Goal: Task Accomplishment & Management: Manage account settings

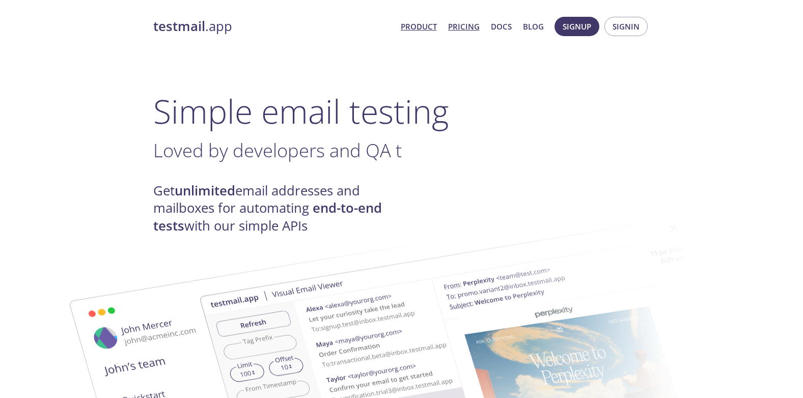
click at [470, 26] on link "Pricing" at bounding box center [464, 26] width 32 height 13
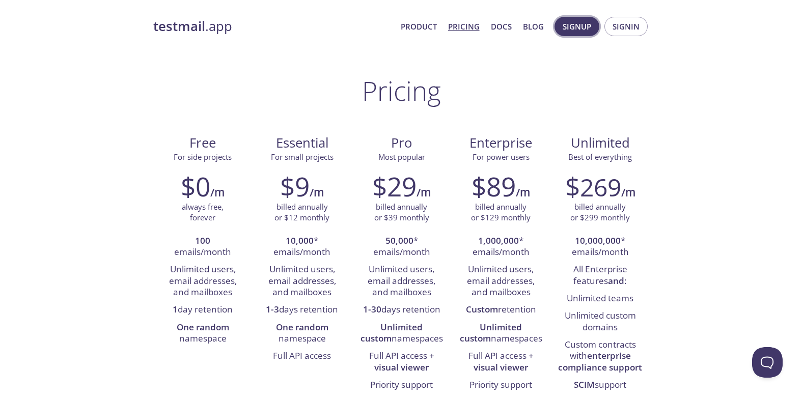
click at [584, 30] on span "Signup" at bounding box center [577, 26] width 29 height 13
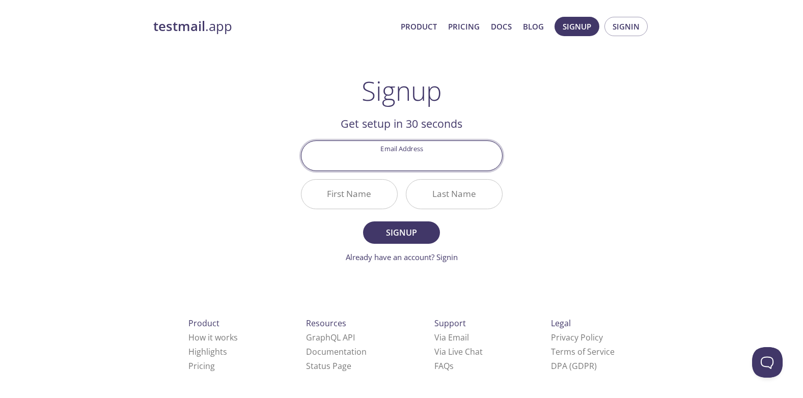
paste input "[EMAIL_ADDRESS][DOMAIN_NAME]"
type input "[EMAIL_ADDRESS][DOMAIN_NAME]"
click at [357, 200] on input "First Name" at bounding box center [350, 194] width 96 height 29
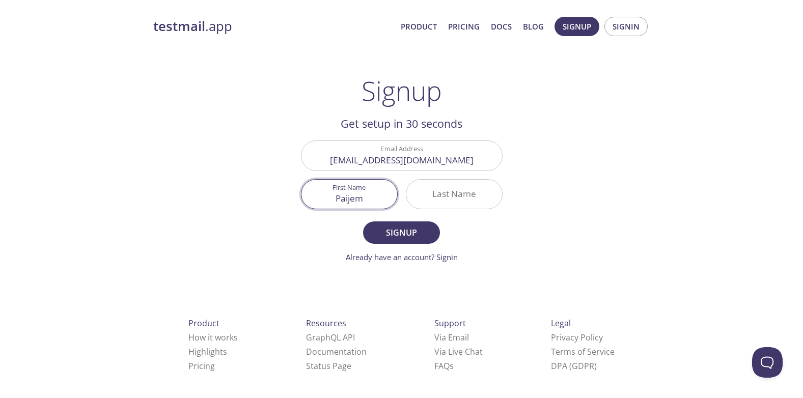
type input "Paijem"
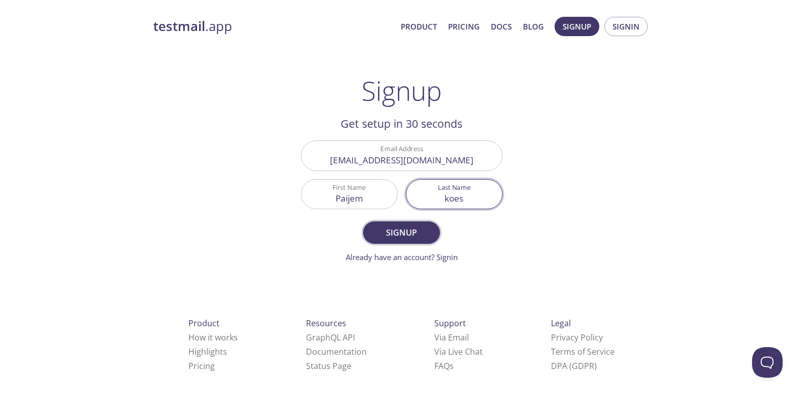
type input "koes"
click at [404, 237] on span "Signup" at bounding box center [401, 233] width 54 height 14
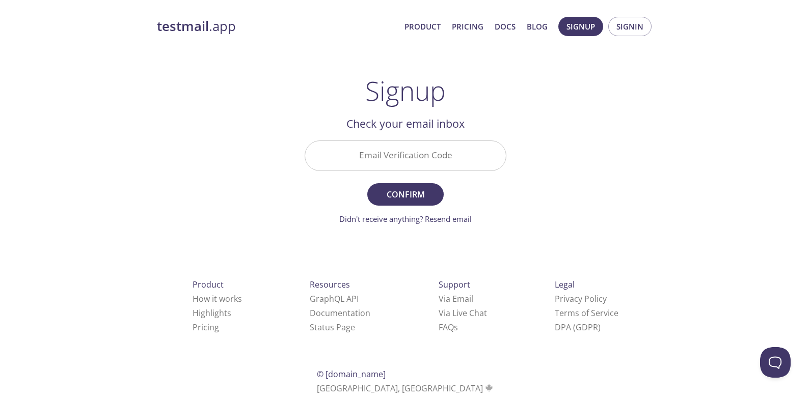
click at [394, 165] on input "Email Verification Code" at bounding box center [405, 155] width 201 height 29
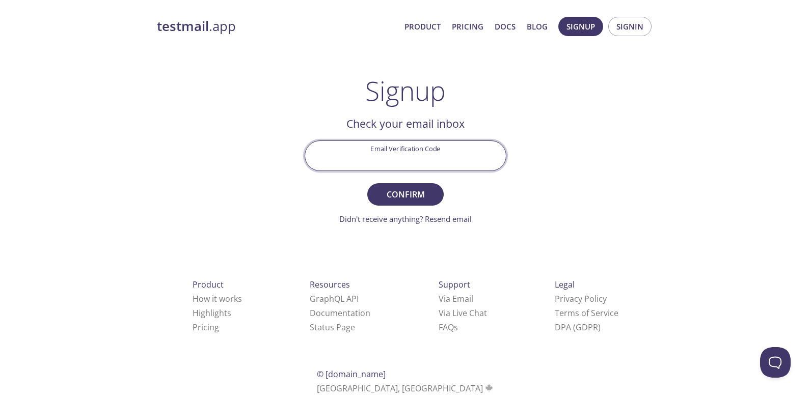
paste input "EBV3HS2"
type input "EBV3HS2"
click at [428, 199] on span "Confirm" at bounding box center [405, 194] width 54 height 14
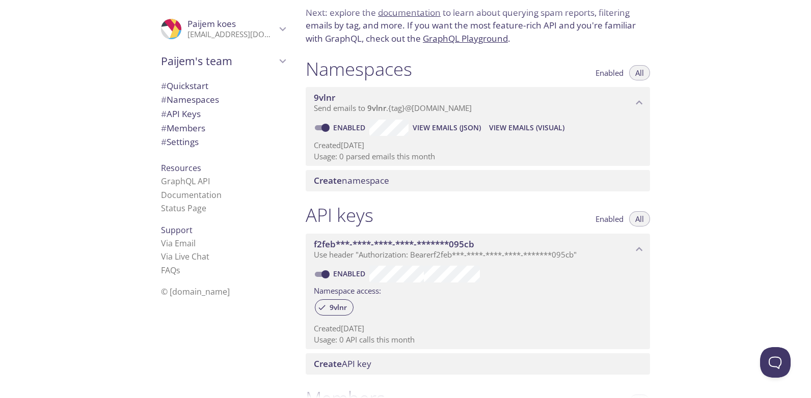
scroll to position [20, 0]
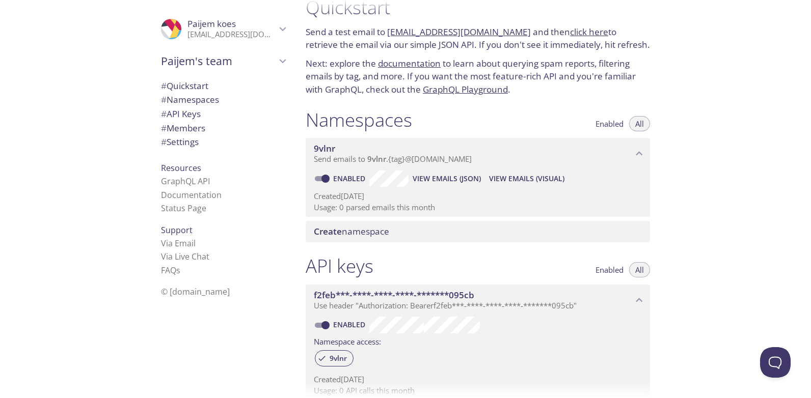
click at [417, 159] on span "Send emails to 9vlnr . {tag} @inbox.testmail.app" at bounding box center [393, 159] width 158 height 10
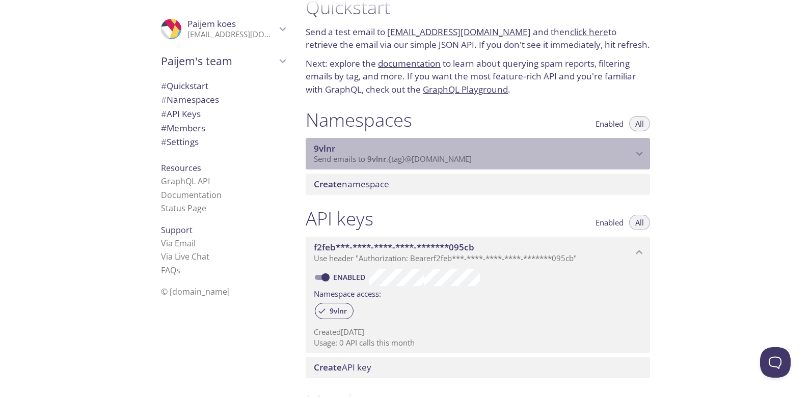
click at [417, 159] on span "Send emails to 9vlnr . {tag} @inbox.testmail.app" at bounding box center [393, 159] width 158 height 10
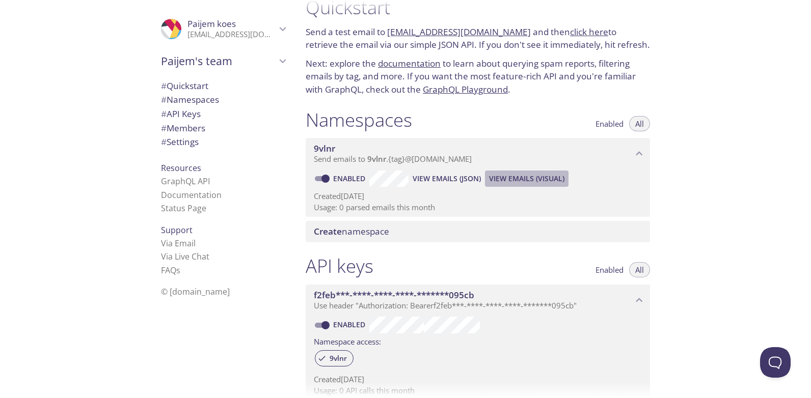
click at [508, 181] on span "View Emails (Visual)" at bounding box center [526, 179] width 75 height 12
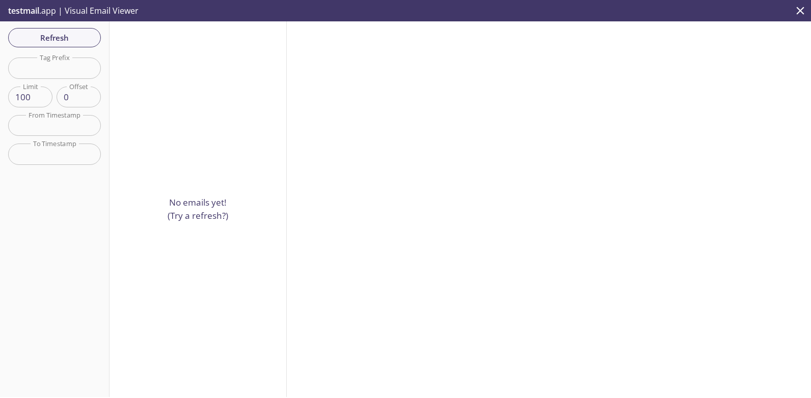
click at [57, 75] on input "text" at bounding box center [54, 68] width 93 height 21
type input "jokos"
click at [63, 36] on div "Refresh Filters Tag Prefix jokos Tag Prefix Limit 100 Limit Offset 0 Offset Fro…" at bounding box center [55, 209] width 110 height 376
click at [160, 139] on div "No emails yet! (Try a refresh?)" at bounding box center [198, 209] width 177 height 376
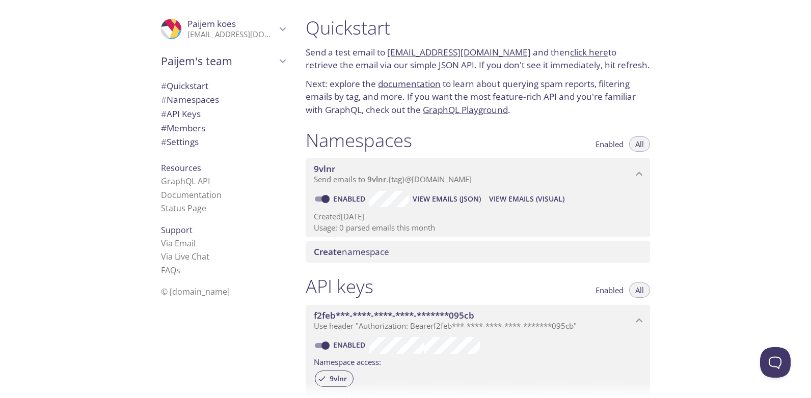
click at [400, 179] on span "Send emails to 9vlnr . {tag} @inbox.testmail.app" at bounding box center [393, 179] width 158 height 10
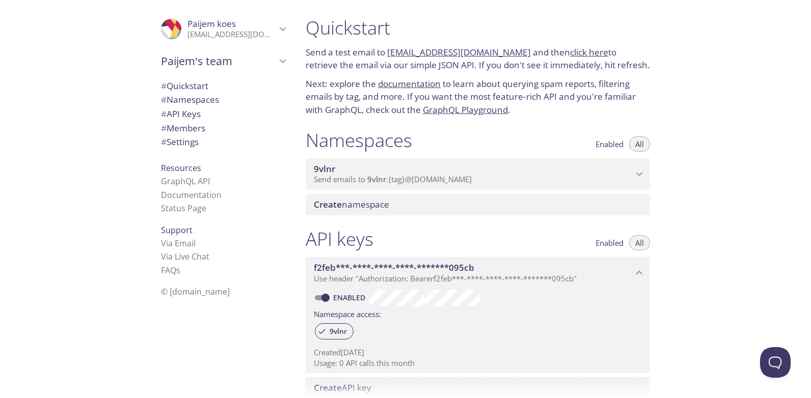
click at [400, 179] on span "Send emails to 9vlnr . {tag} @inbox.testmail.app" at bounding box center [393, 179] width 158 height 10
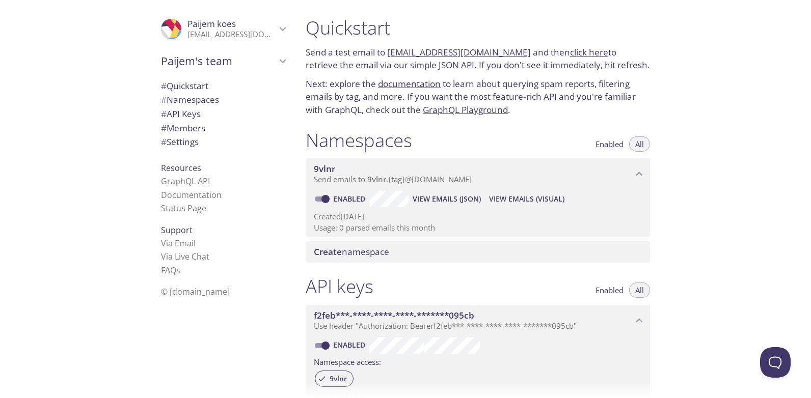
click at [452, 197] on span "View Emails (JSON)" at bounding box center [447, 199] width 68 height 12
click at [539, 200] on span "View Emails (Visual)" at bounding box center [526, 199] width 75 height 12
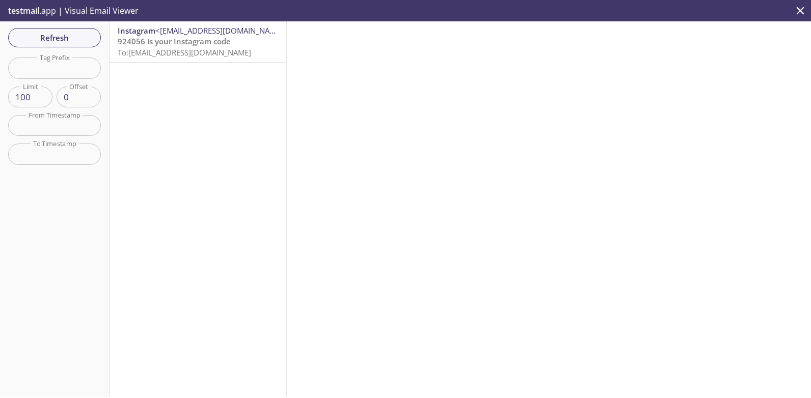
click at [226, 47] on span "To: 9vlnr.onway@inbox.testmail.app" at bounding box center [184, 52] width 133 height 10
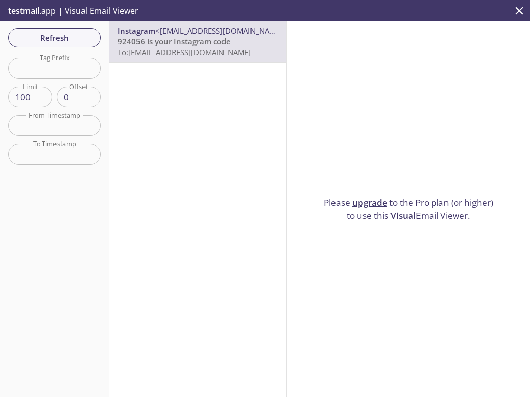
click at [128, 42] on span "924056 is your Instagram code" at bounding box center [174, 41] width 113 height 10
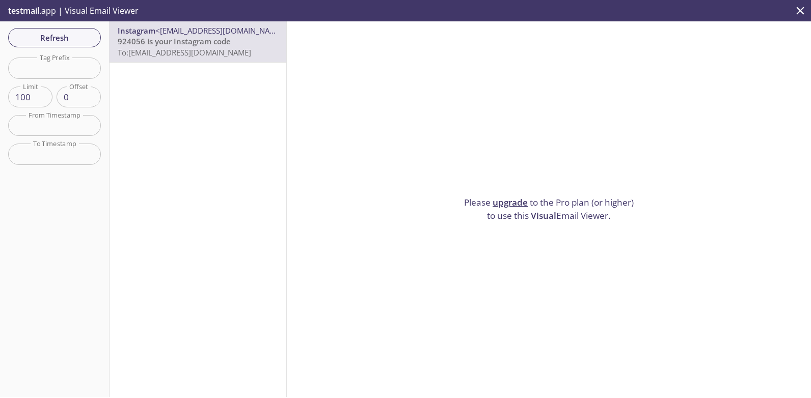
click at [801, 11] on icon "close" at bounding box center [801, 11] width 8 height 8
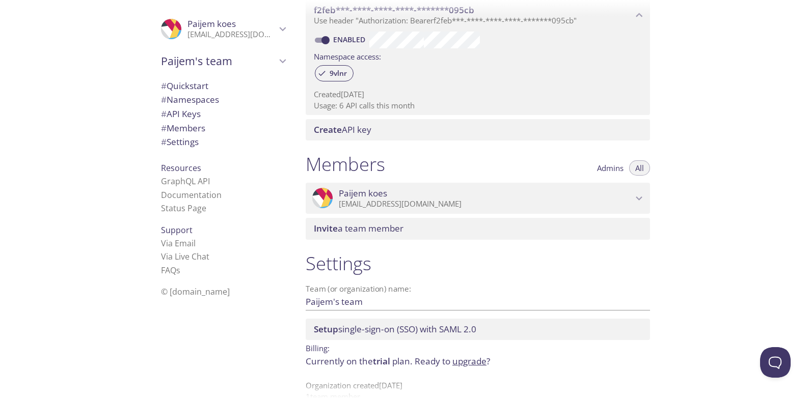
scroll to position [326, 0]
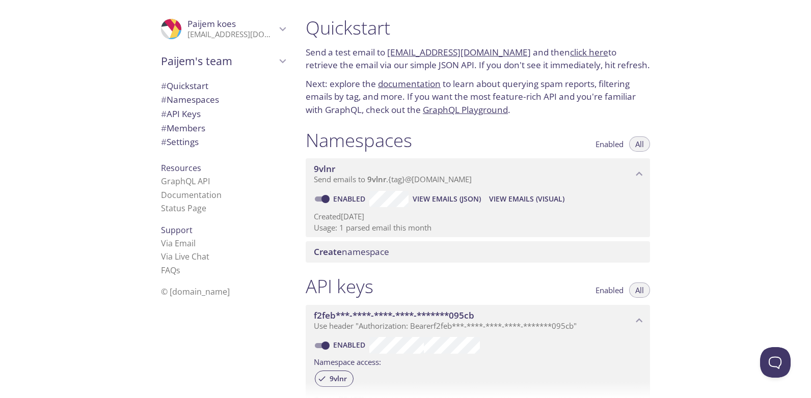
click at [374, 228] on p "Usage: 1 parsed email this month" at bounding box center [478, 228] width 328 height 11
click at [440, 201] on span "View Emails (JSON)" at bounding box center [447, 199] width 68 height 12
click at [187, 144] on span "# Settings" at bounding box center [180, 142] width 38 height 12
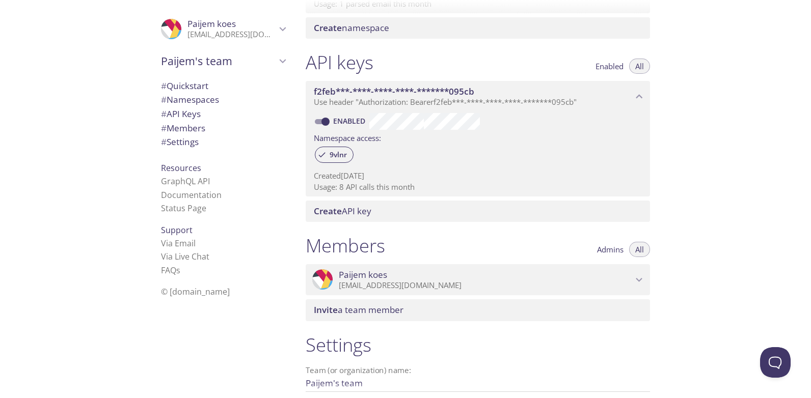
scroll to position [173, 0]
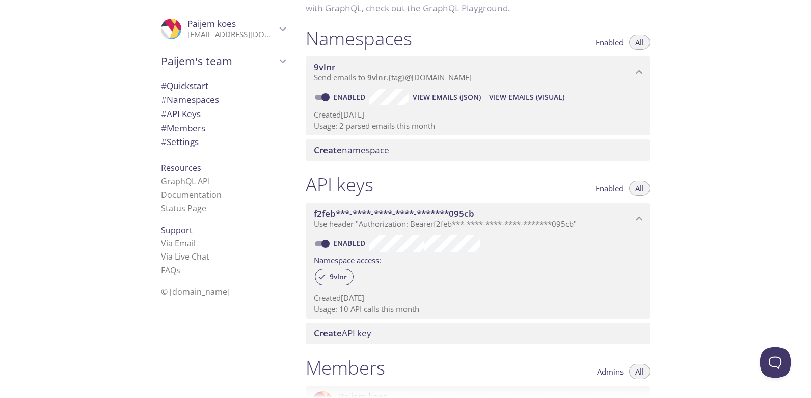
scroll to position [153, 0]
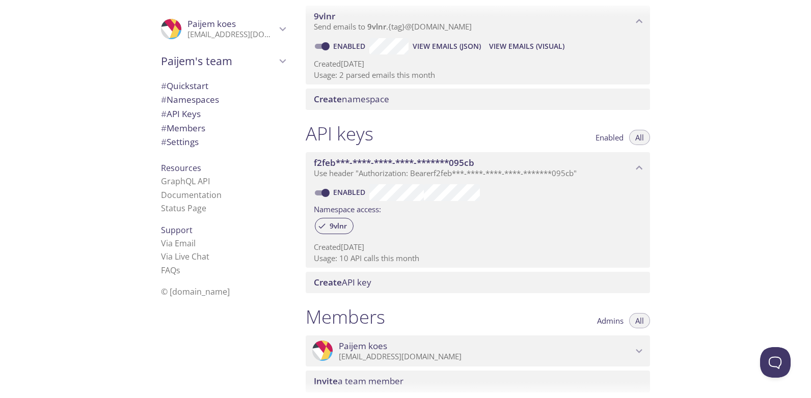
click at [367, 261] on p "Usage: 10 API calls this month" at bounding box center [478, 258] width 328 height 11
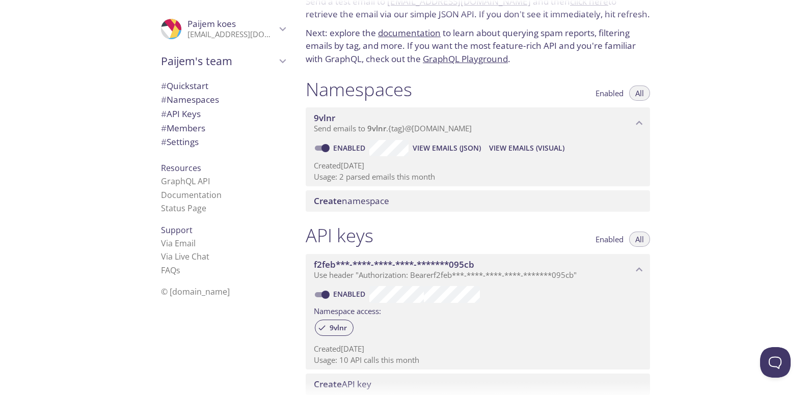
scroll to position [0, 0]
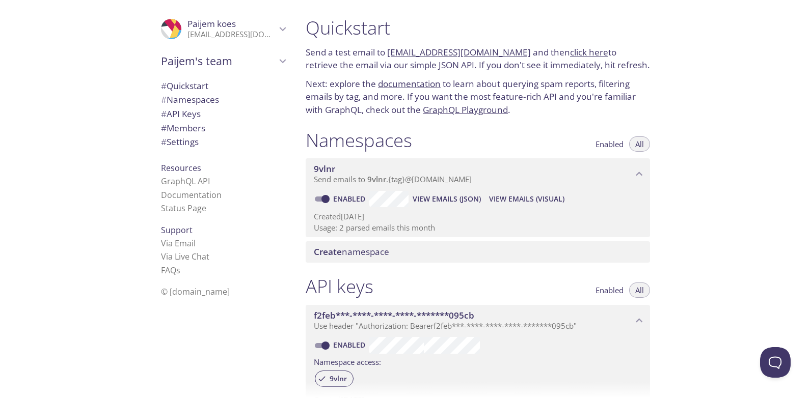
click at [202, 104] on span "# Namespaces" at bounding box center [190, 100] width 58 height 12
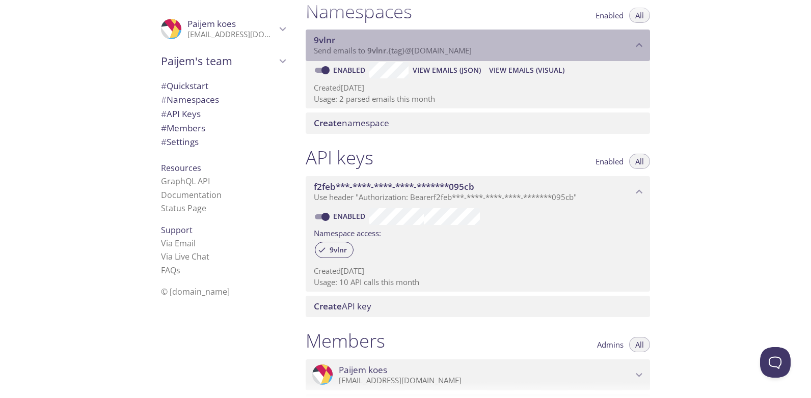
click at [323, 35] on span "9vlnr" at bounding box center [324, 40] width 21 height 12
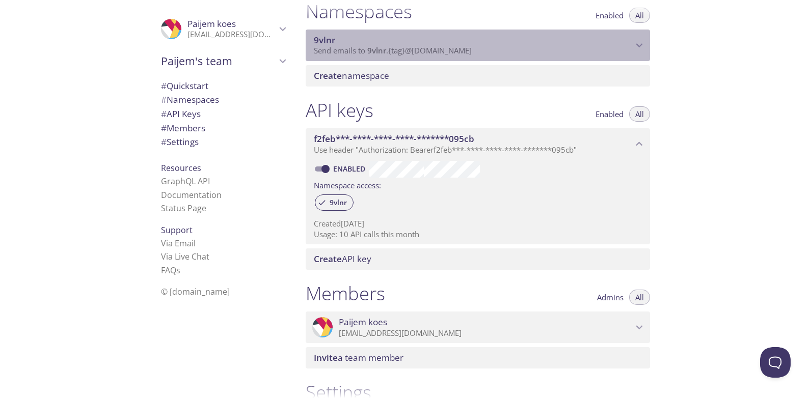
click at [323, 35] on span "9vlnr" at bounding box center [324, 40] width 21 height 12
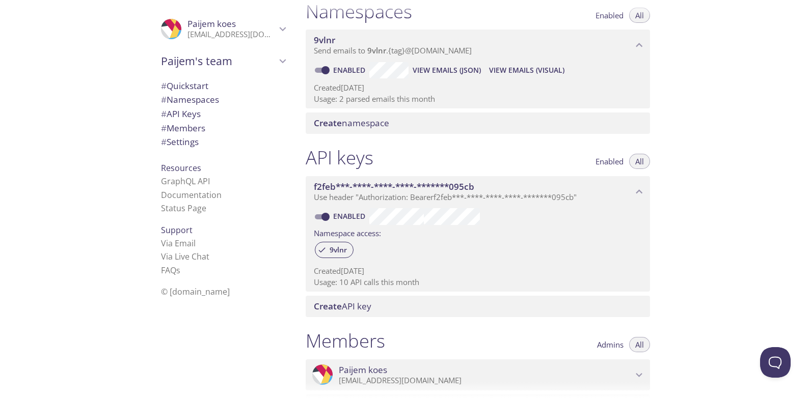
click at [344, 123] on span "Create namespace" at bounding box center [351, 123] width 75 height 12
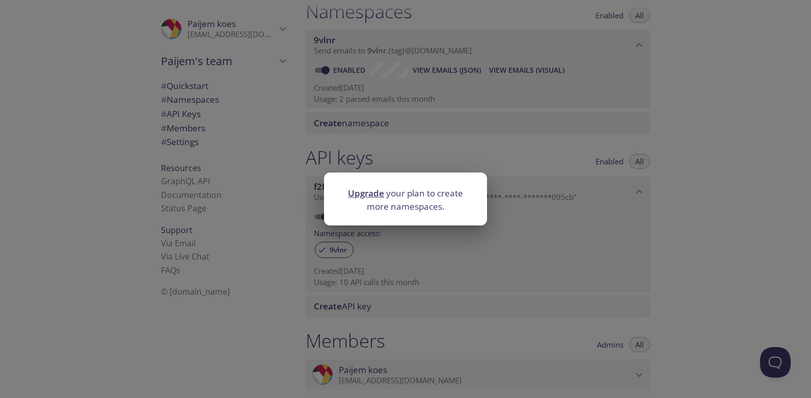
click at [445, 148] on div "Upgrade your plan to create more namespaces." at bounding box center [405, 199] width 811 height 398
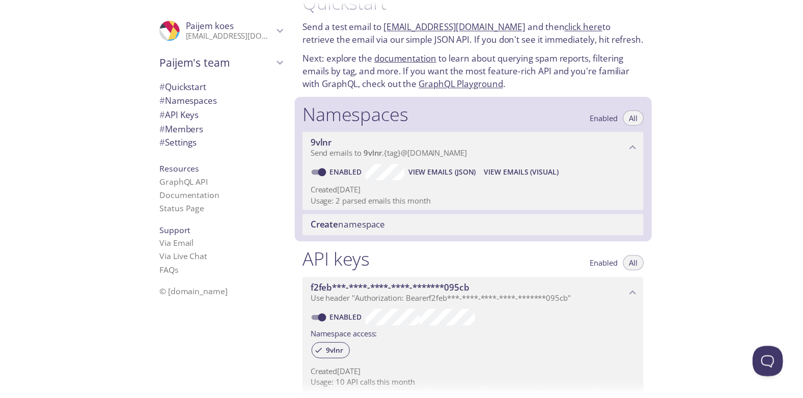
scroll to position [326, 0]
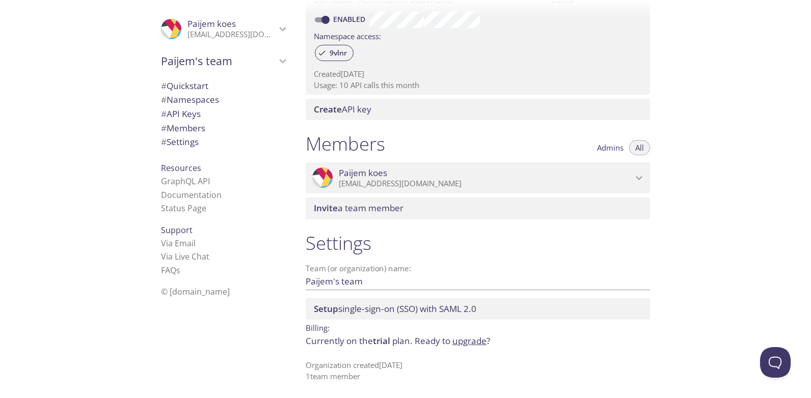
click at [478, 341] on link "upgrade" at bounding box center [469, 341] width 34 height 12
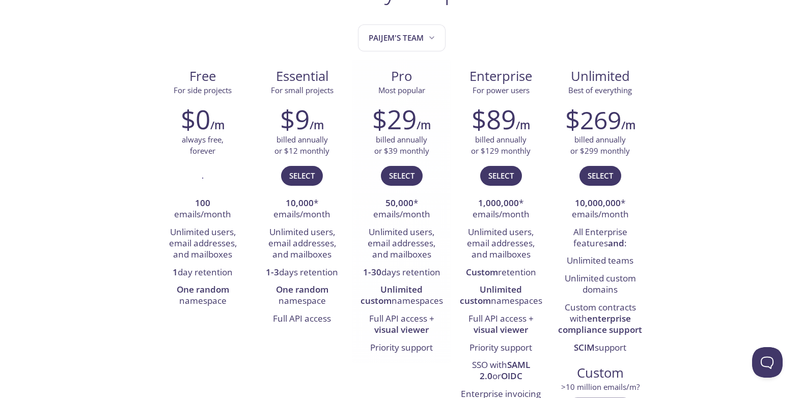
scroll to position [153, 0]
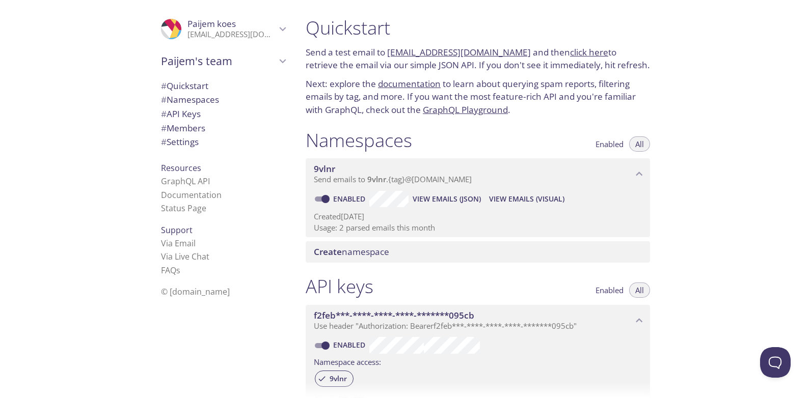
scroll to position [102, 0]
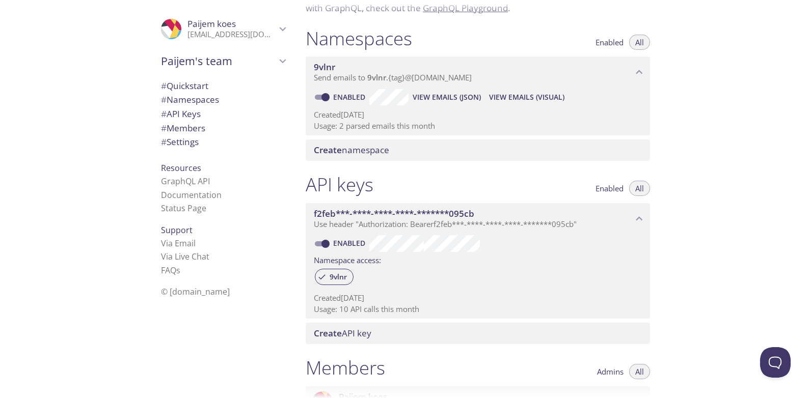
click at [500, 223] on span "Use header "Authorization: Bearer f2feb***-****-****-****-*******095cb "" at bounding box center [445, 224] width 263 height 10
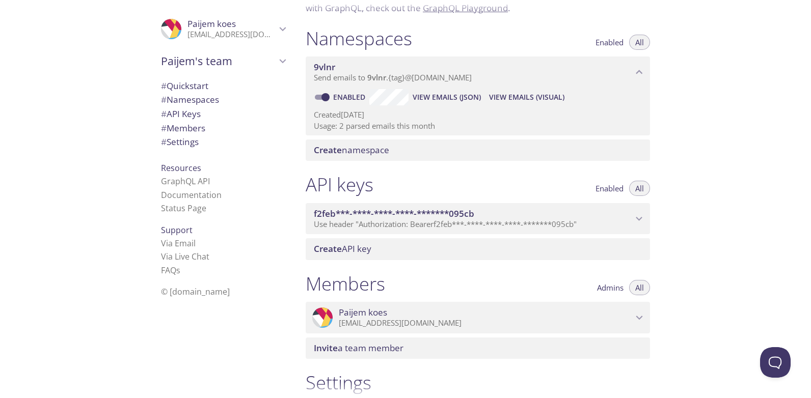
click at [500, 223] on span "Use header "Authorization: Bearer f2feb***-****-****-****-*******095cb "" at bounding box center [445, 224] width 263 height 10
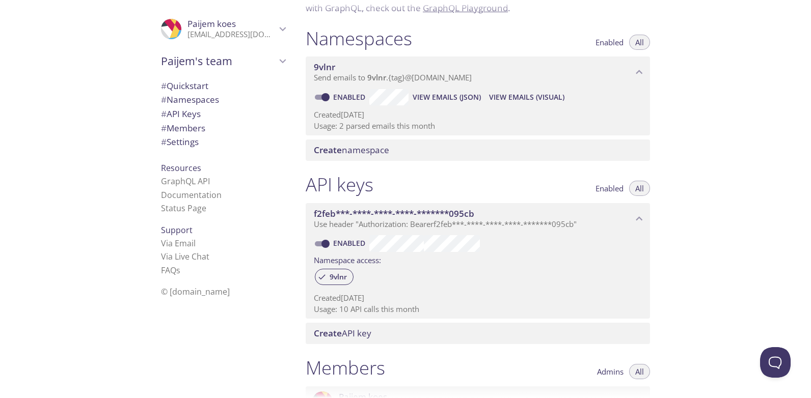
scroll to position [0, 0]
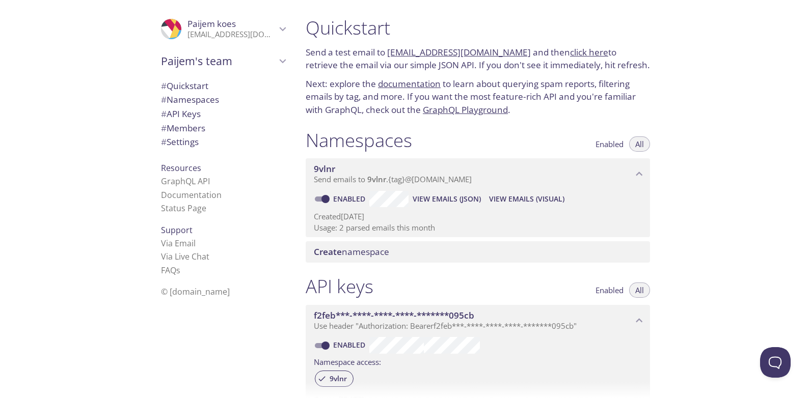
click at [395, 84] on link "documentation" at bounding box center [409, 84] width 63 height 12
click at [198, 93] on span "# Namespaces" at bounding box center [223, 99] width 124 height 13
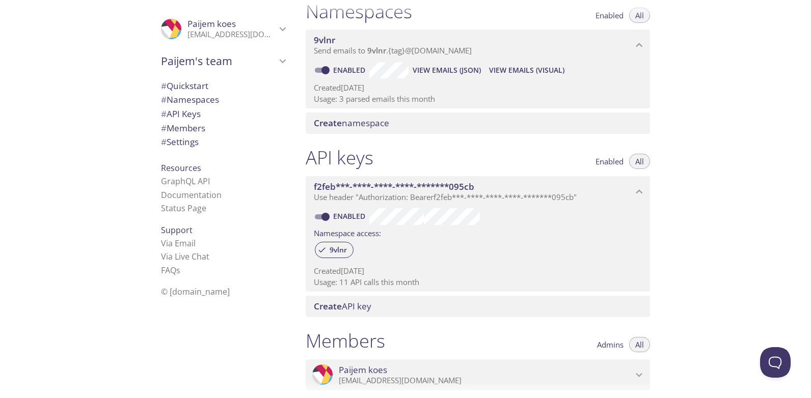
click at [197, 84] on span "# Quickstart" at bounding box center [184, 86] width 47 height 12
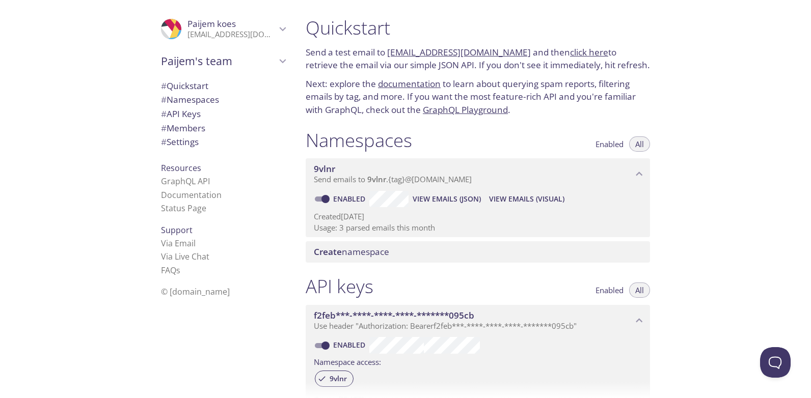
click at [232, 25] on span "Paijem koes" at bounding box center [231, 23] width 89 height 11
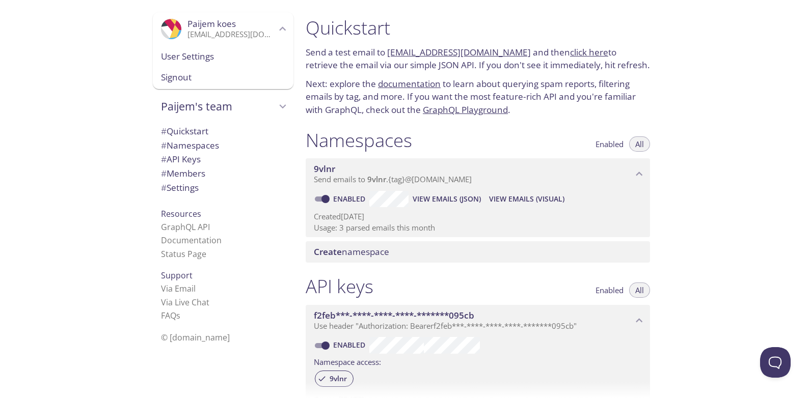
click at [195, 58] on span "User Settings" at bounding box center [223, 56] width 124 height 13
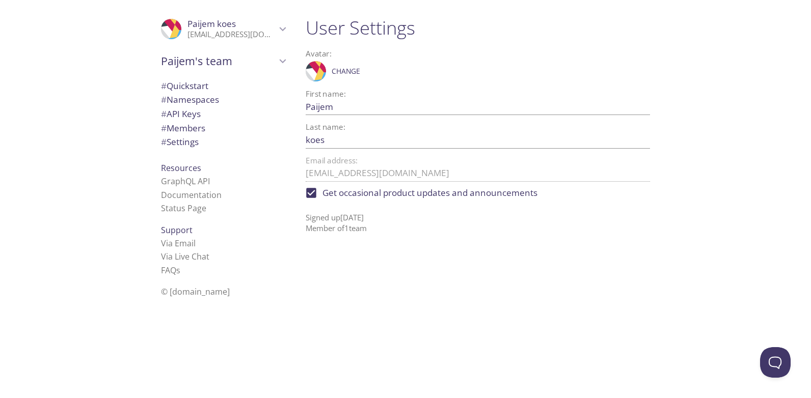
click at [419, 296] on div "User Settings Avatar: .cls-1 { fill: #6d5ca8; } .cls-2 { fill: #3fc191; } .cls-…" at bounding box center [481, 199] width 369 height 398
click at [207, 116] on span "# API Keys" at bounding box center [223, 113] width 124 height 13
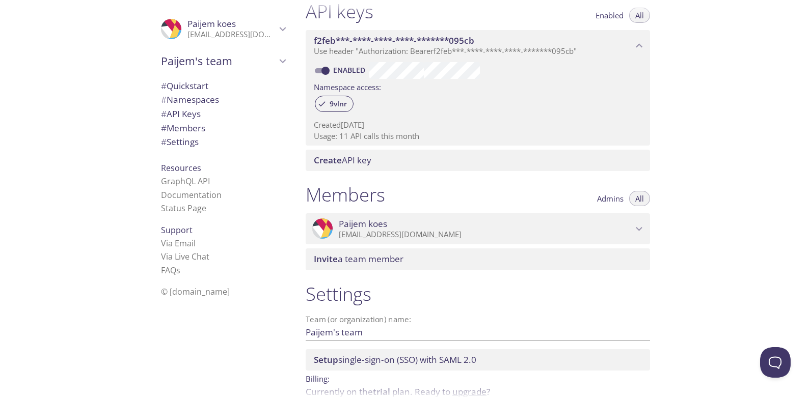
scroll to position [224, 0]
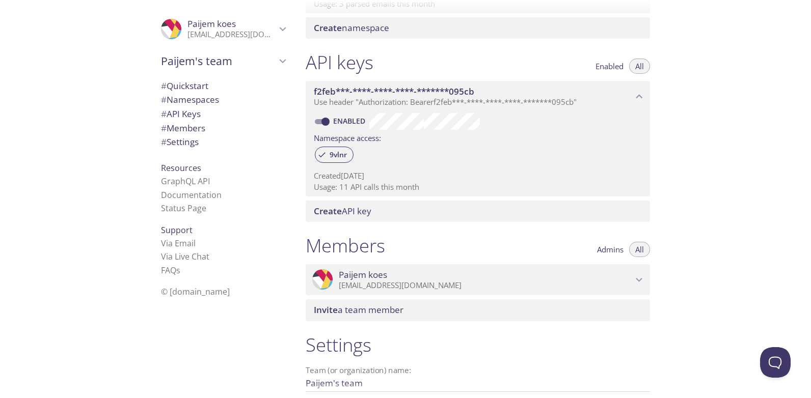
click at [469, 96] on span "f2feb***-****-****-****-*******095cb" at bounding box center [394, 92] width 160 height 12
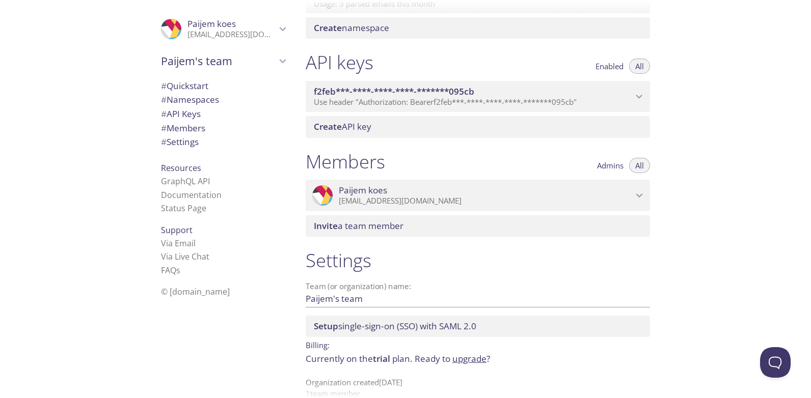
click at [469, 96] on span "f2feb***-****-****-****-*******095cb" at bounding box center [394, 92] width 160 height 12
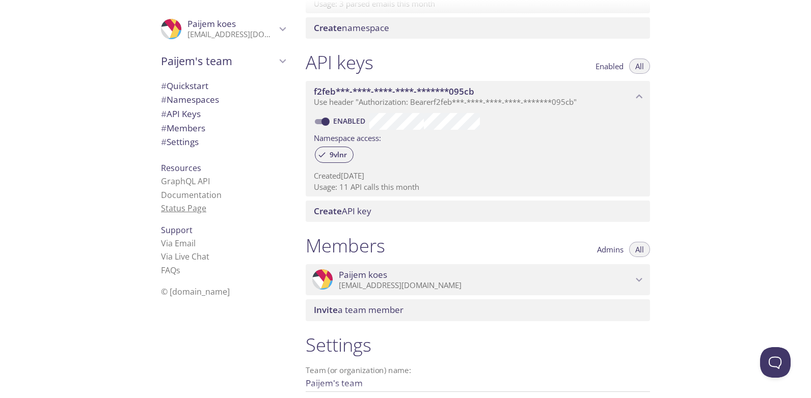
click at [188, 208] on link "Status Page" at bounding box center [183, 208] width 45 height 11
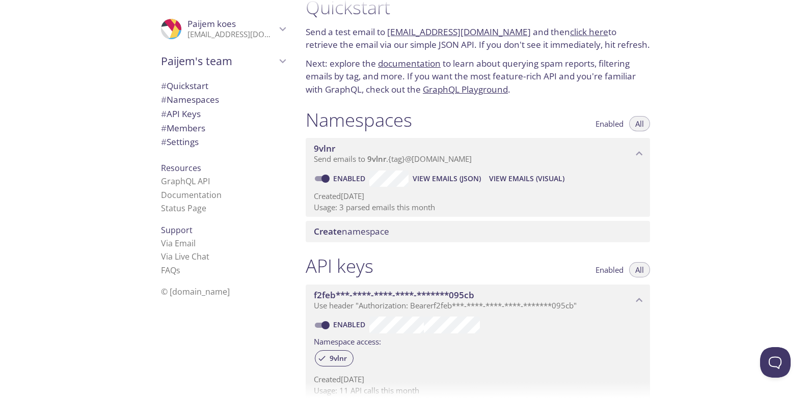
scroll to position [0, 0]
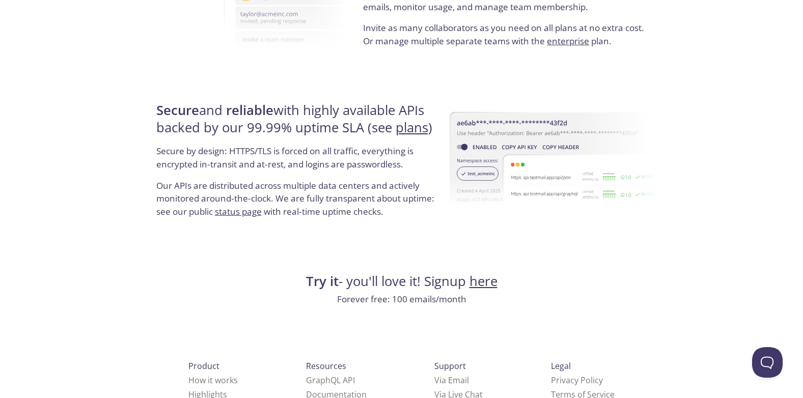
scroll to position [1931, 0]
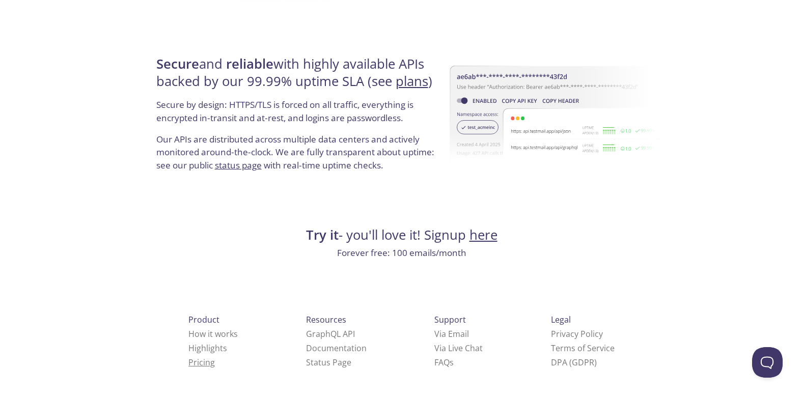
click at [188, 362] on link "Pricing" at bounding box center [201, 362] width 26 height 11
